Goal: Task Accomplishment & Management: Use online tool/utility

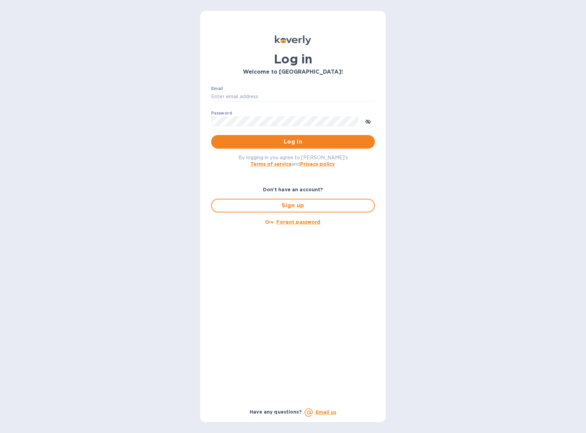
type input "[EMAIL_ADDRESS][DOMAIN_NAME]"
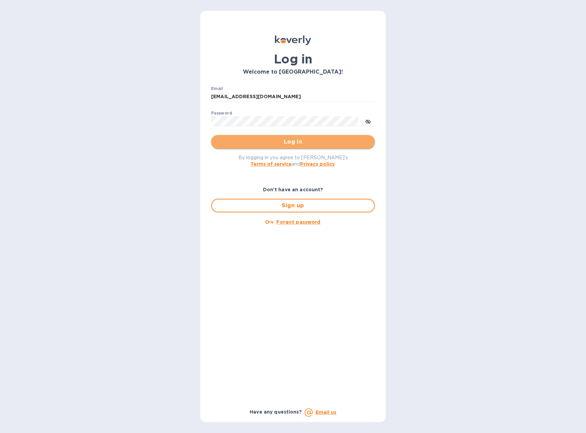
click at [263, 140] on span "Log in" at bounding box center [293, 142] width 153 height 8
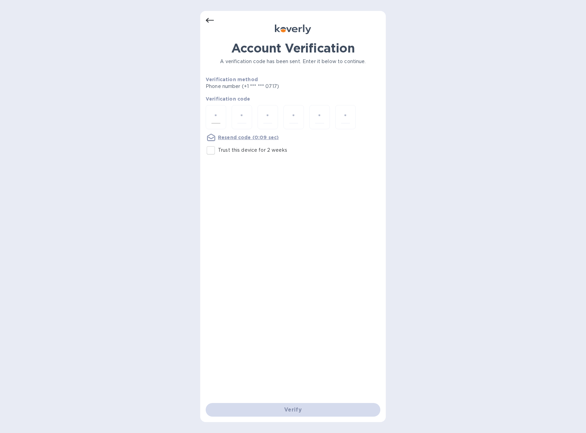
click at [222, 120] on div at bounding box center [216, 117] width 20 height 24
type input "5"
type input "3"
type input "0"
type input "2"
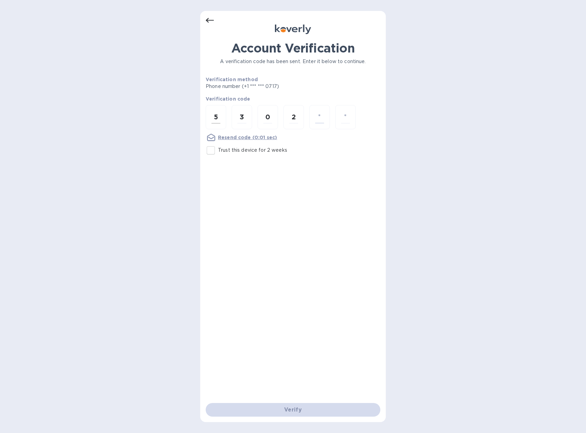
type input "4"
type input "8"
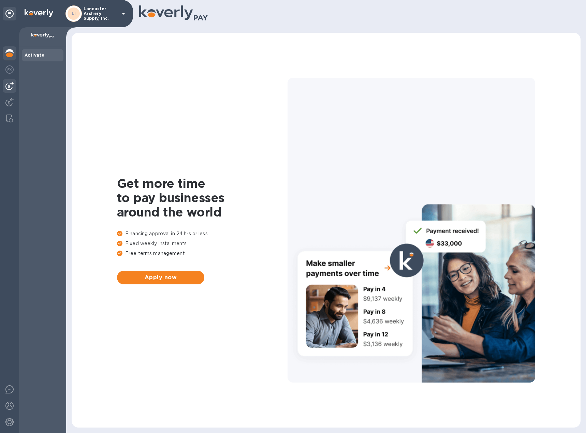
click at [9, 85] on img at bounding box center [9, 86] width 8 height 8
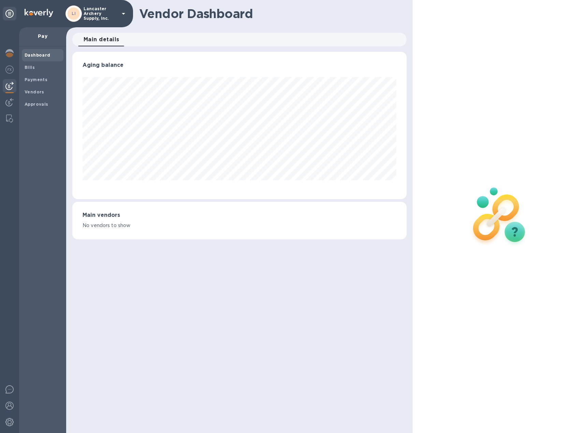
scroll to position [147, 334]
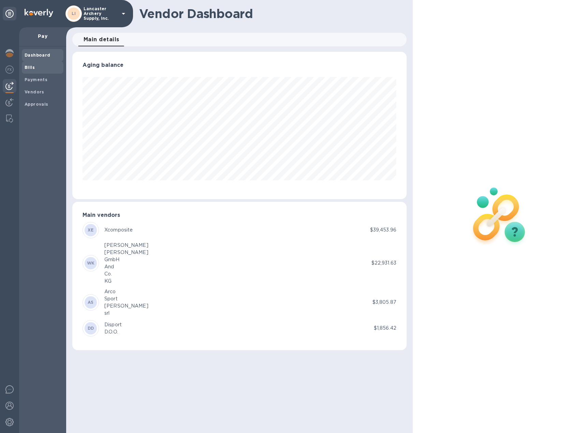
click at [25, 68] on b "Bills" at bounding box center [30, 67] width 10 height 5
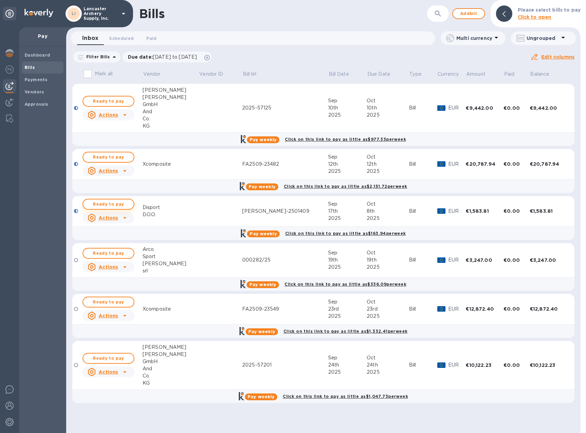
click at [111, 205] on span "Ready to pay" at bounding box center [109, 204] width 40 height 8
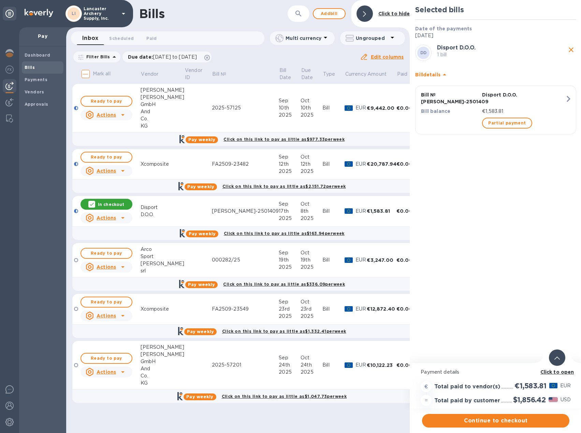
click at [555, 357] on icon at bounding box center [556, 358] width 5 height 3
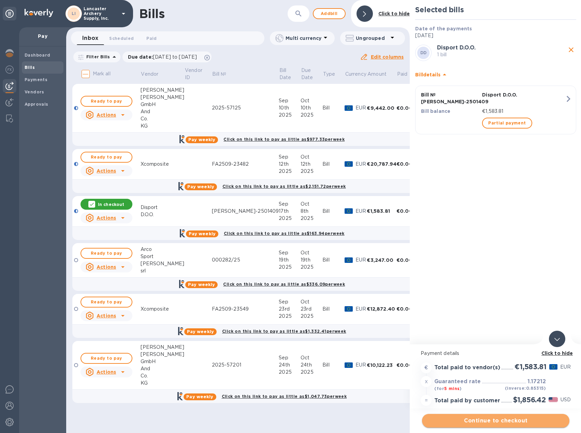
click at [473, 420] on span "Continue to checkout" at bounding box center [495, 421] width 136 height 8
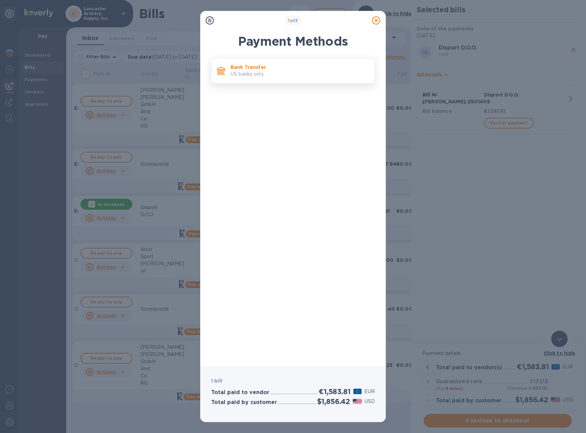
click at [270, 79] on div "Bank Transfer US banks only." at bounding box center [300, 70] width 144 height 19
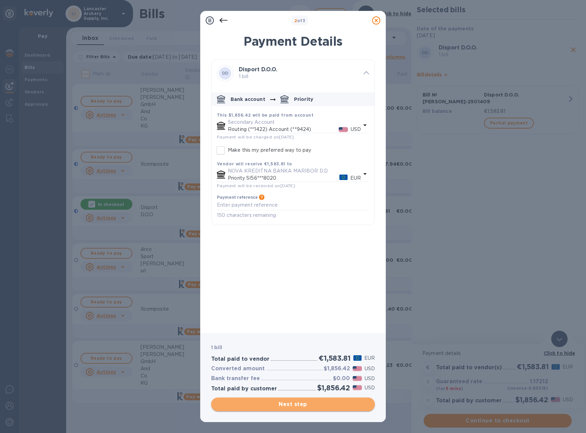
click at [294, 406] on span "Next step" at bounding box center [293, 404] width 153 height 8
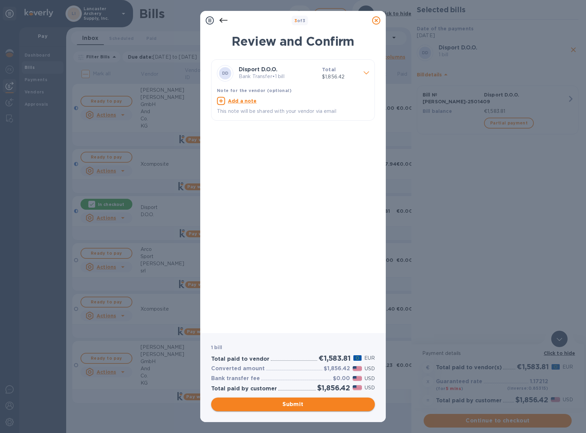
click at [294, 406] on span "Submit" at bounding box center [293, 404] width 153 height 8
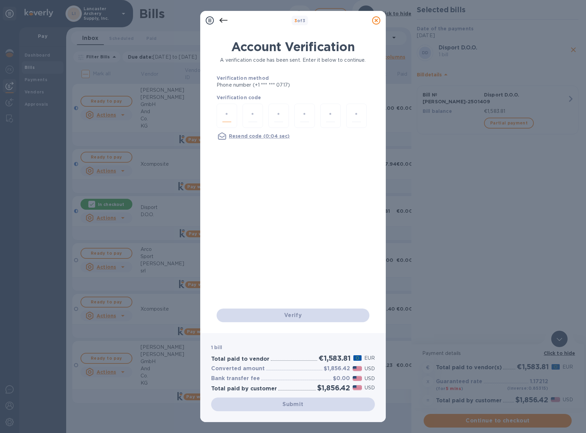
click at [224, 118] on input "number" at bounding box center [226, 115] width 9 height 13
type input "2"
type input "7"
type input "9"
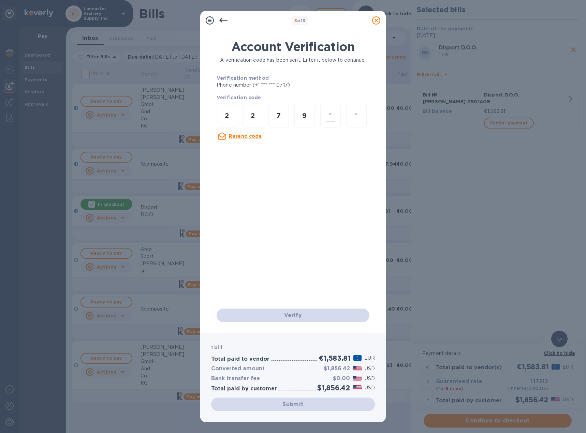
type input "2"
type input "7"
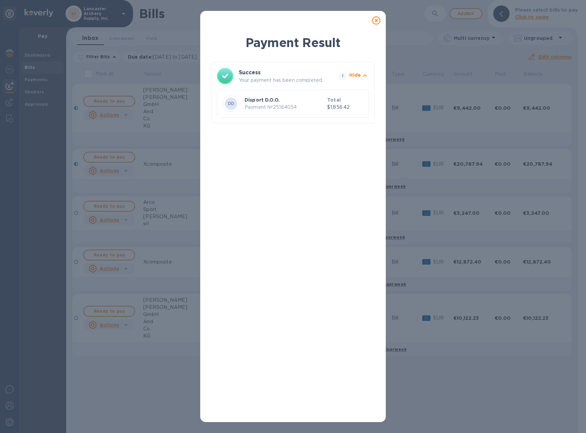
click at [374, 19] on icon at bounding box center [376, 20] width 8 height 8
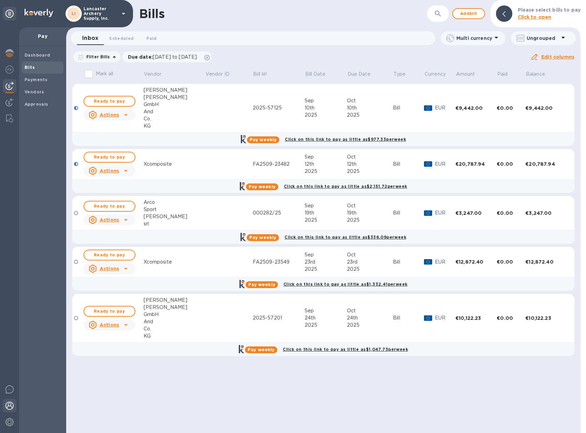
click at [12, 404] on img at bounding box center [9, 406] width 8 height 8
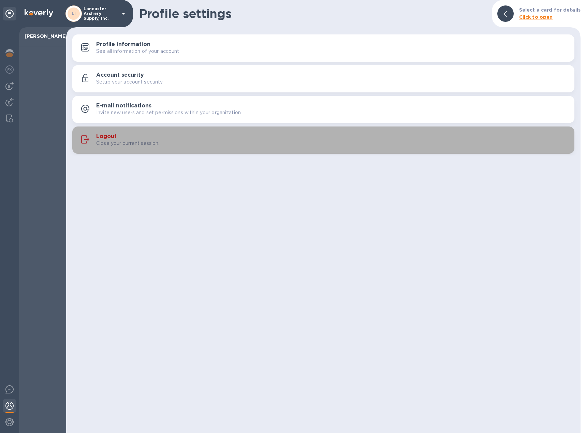
click at [108, 136] on h3 "Logout" at bounding box center [106, 136] width 20 height 6
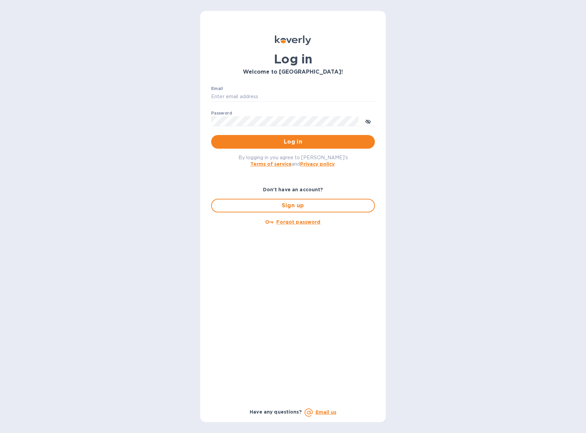
type input "[EMAIL_ADDRESS][DOMAIN_NAME]"
